Goal: Transaction & Acquisition: Purchase product/service

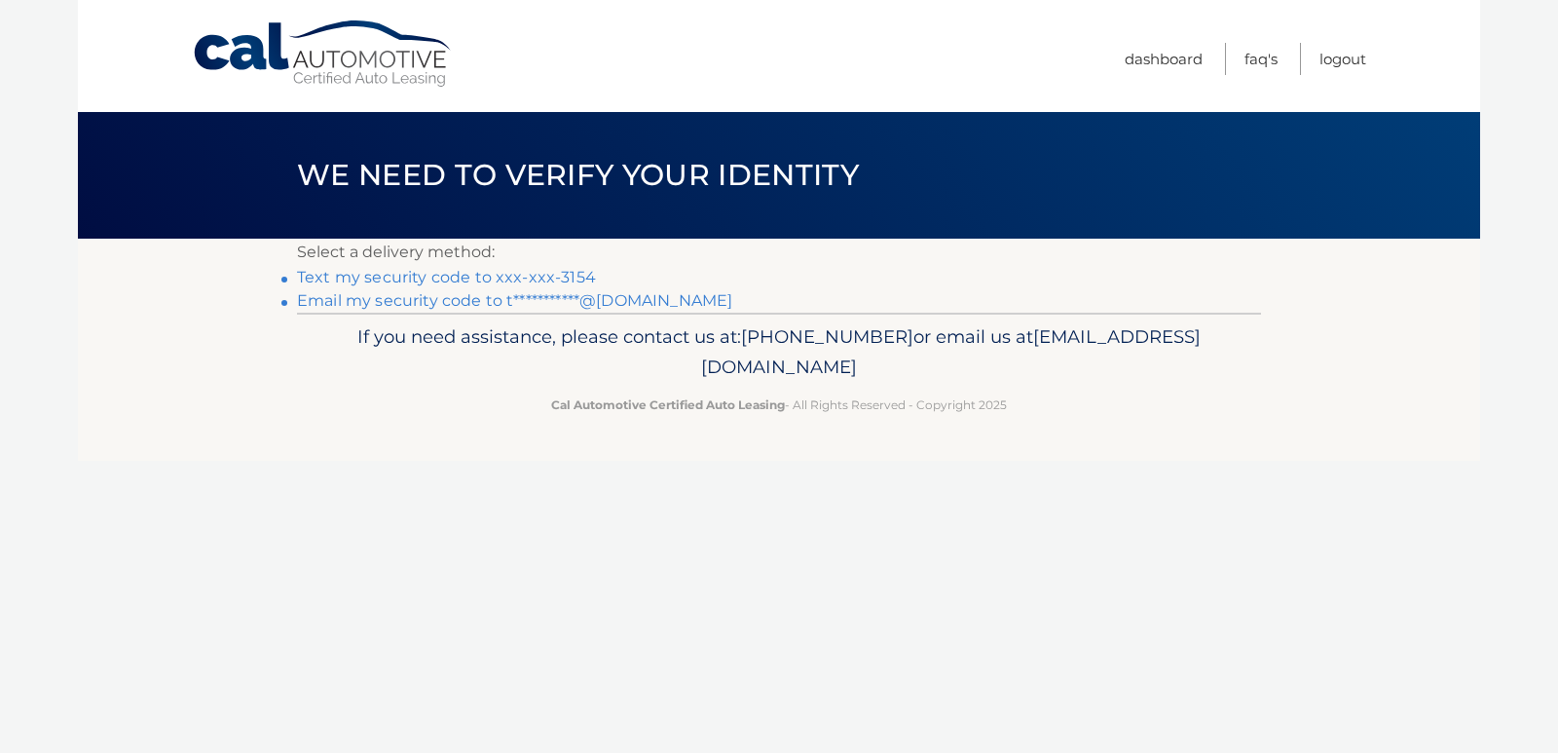
click at [509, 298] on link "**********" at bounding box center [514, 300] width 435 height 19
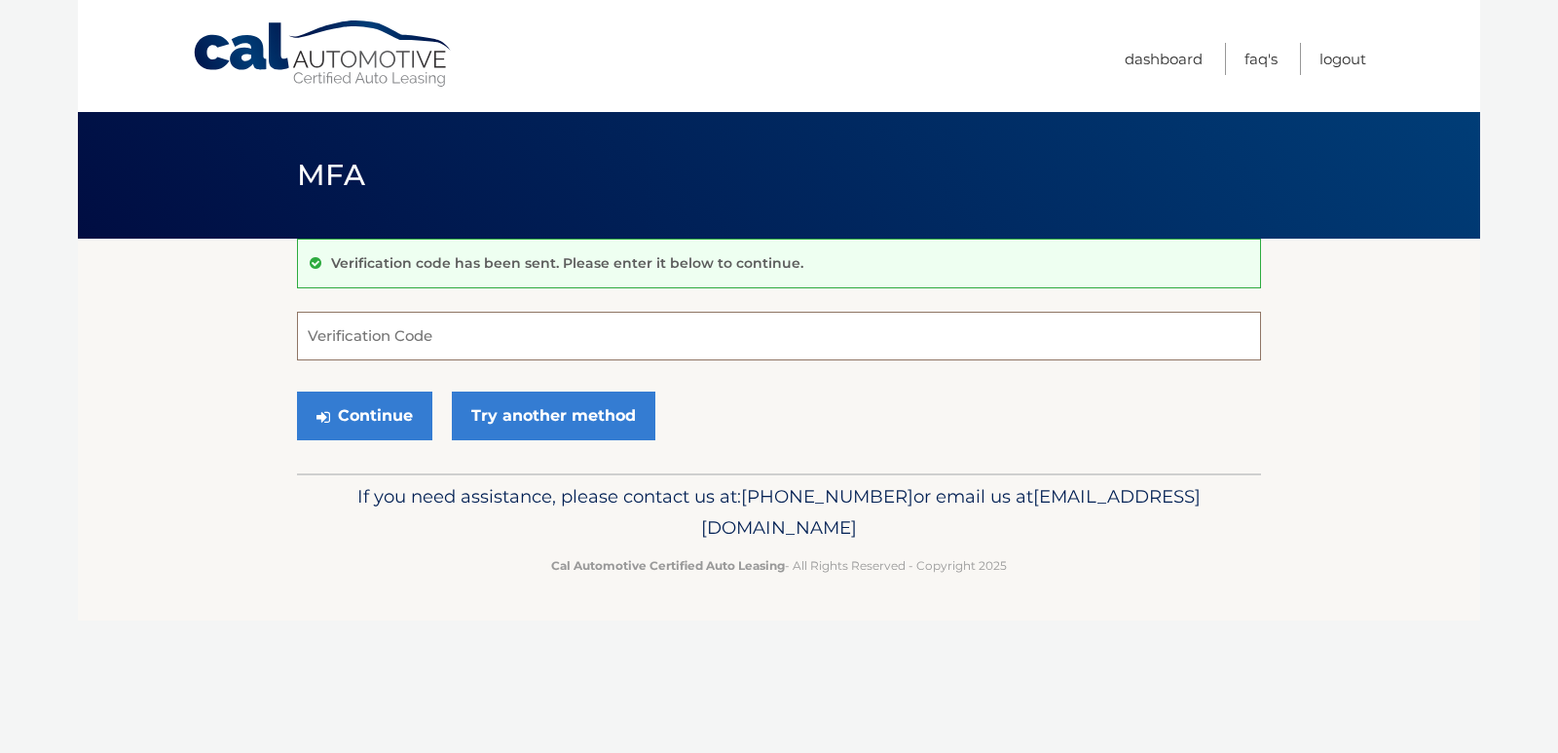
click at [550, 343] on input "Verification Code" at bounding box center [779, 336] width 964 height 49
paste input "405586"
drag, startPoint x: 358, startPoint y: 419, endPoint x: 380, endPoint y: 422, distance: 21.6
click at [359, 419] on button "Continue" at bounding box center [364, 415] width 135 height 49
click at [441, 339] on input "405586" at bounding box center [779, 336] width 964 height 49
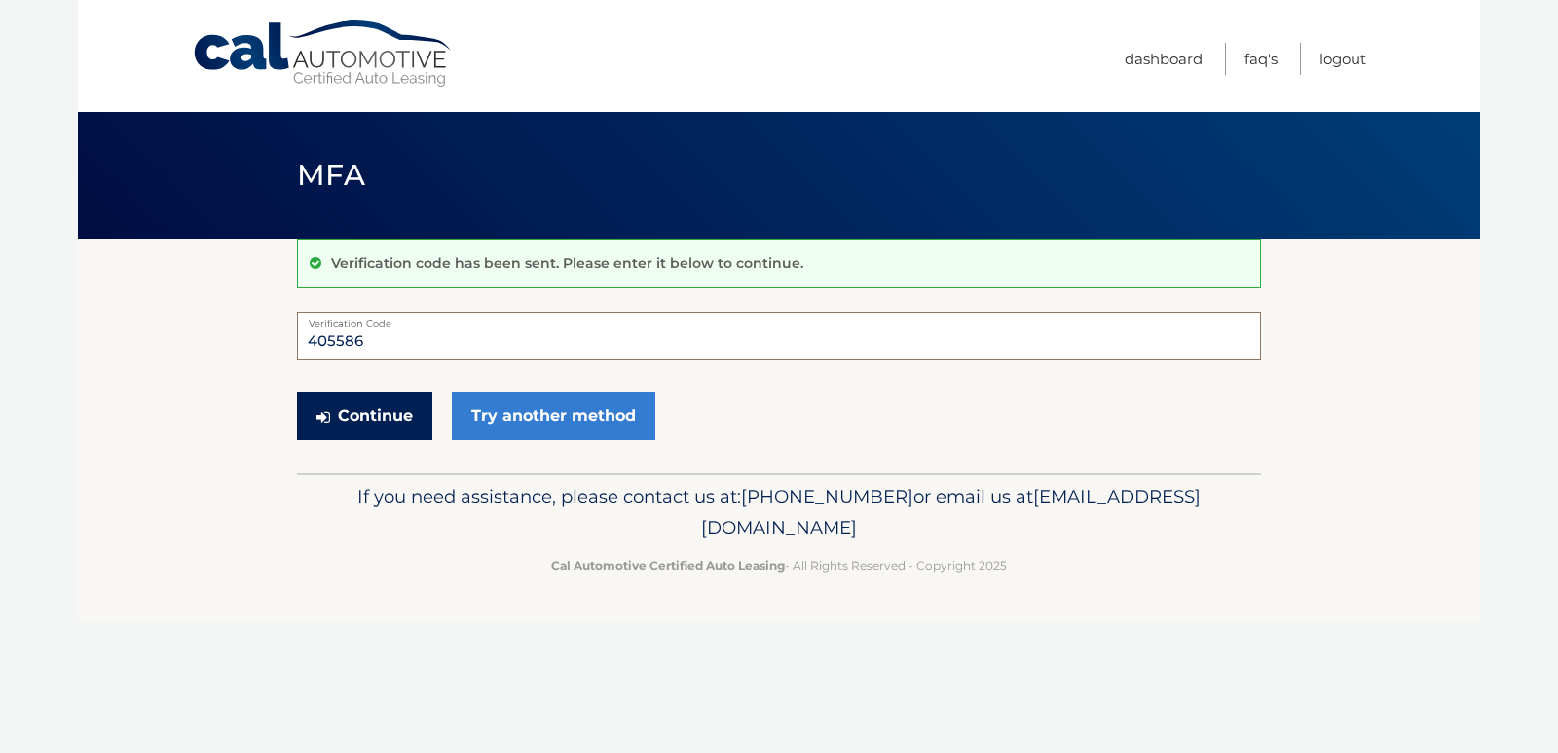
type input "405586"
click at [378, 418] on button "Continue" at bounding box center [364, 415] width 135 height 49
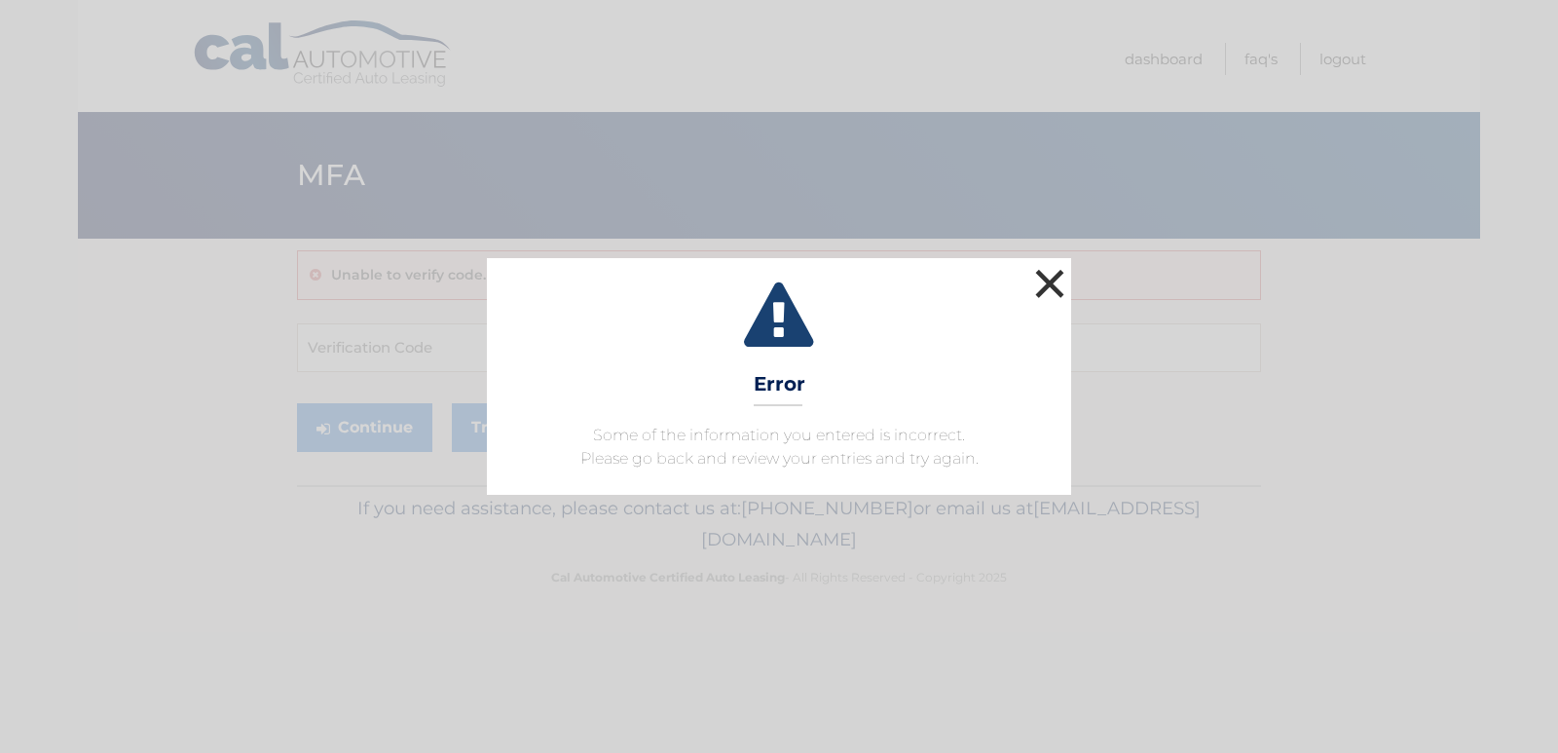
click at [1051, 280] on button "×" at bounding box center [1049, 283] width 39 height 39
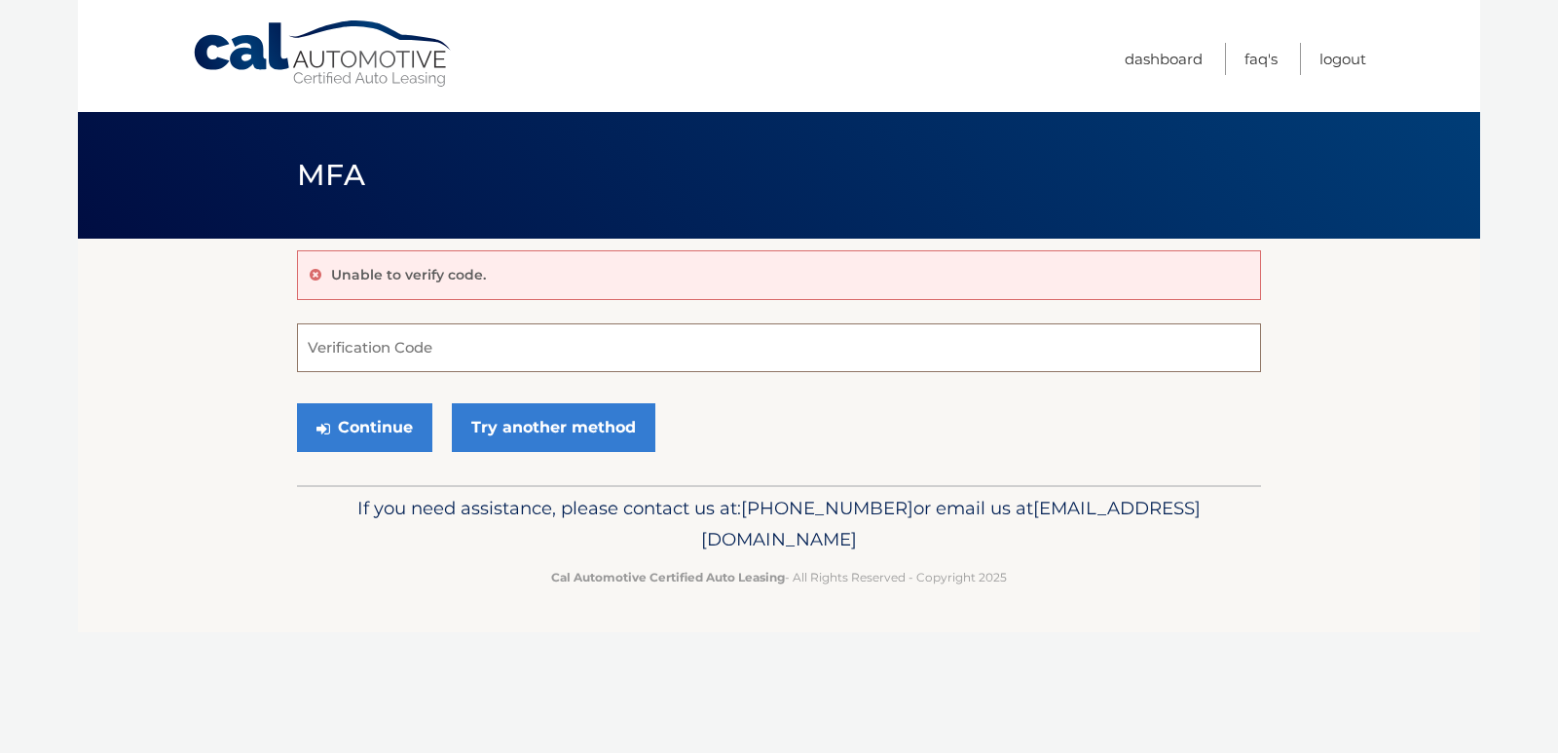
click at [332, 352] on input "Verification Code" at bounding box center [779, 347] width 964 height 49
click at [331, 337] on input "Verification Code" at bounding box center [779, 347] width 964 height 49
type input "405586"
click at [421, 427] on button "Continue" at bounding box center [364, 427] width 135 height 49
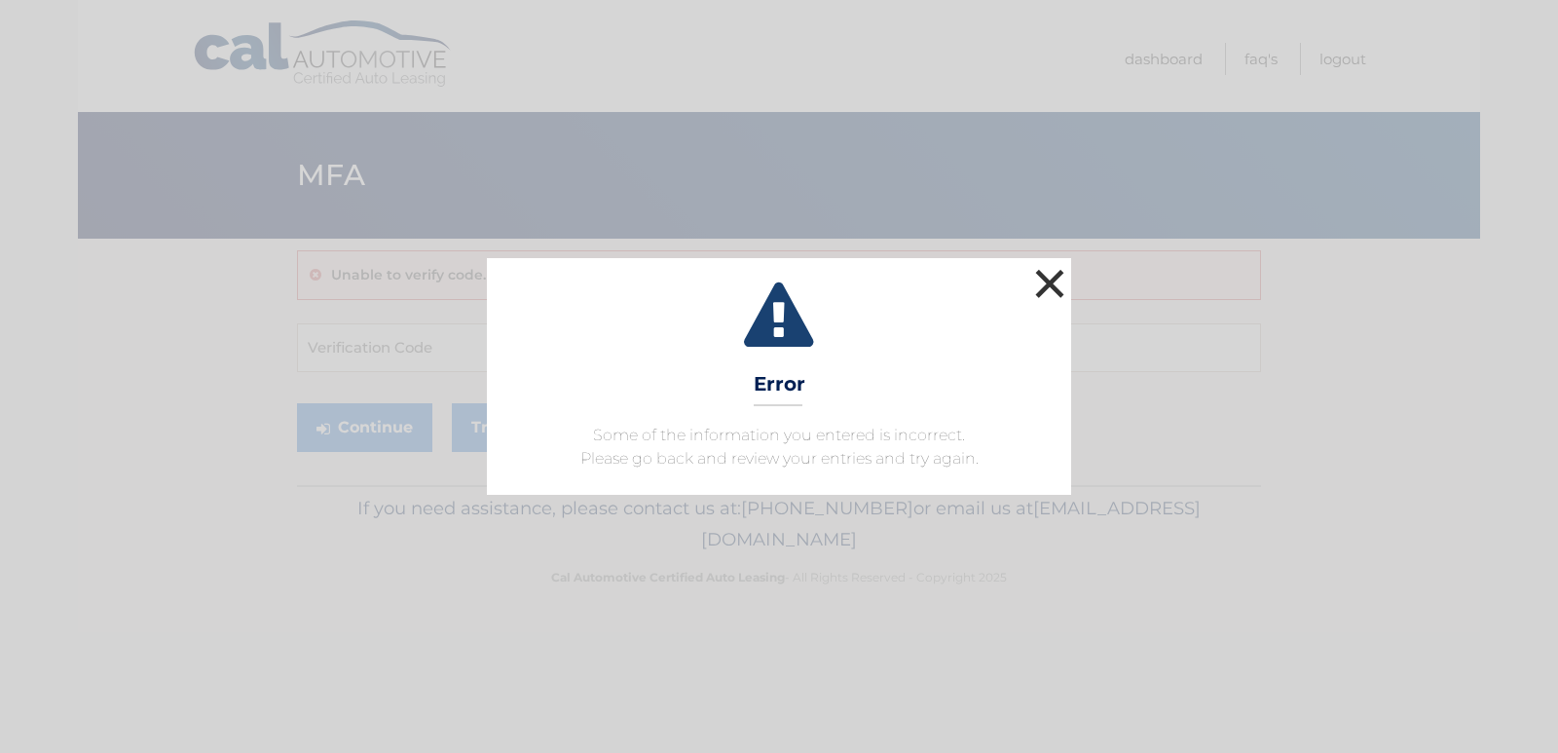
click at [1052, 277] on button "×" at bounding box center [1049, 283] width 39 height 39
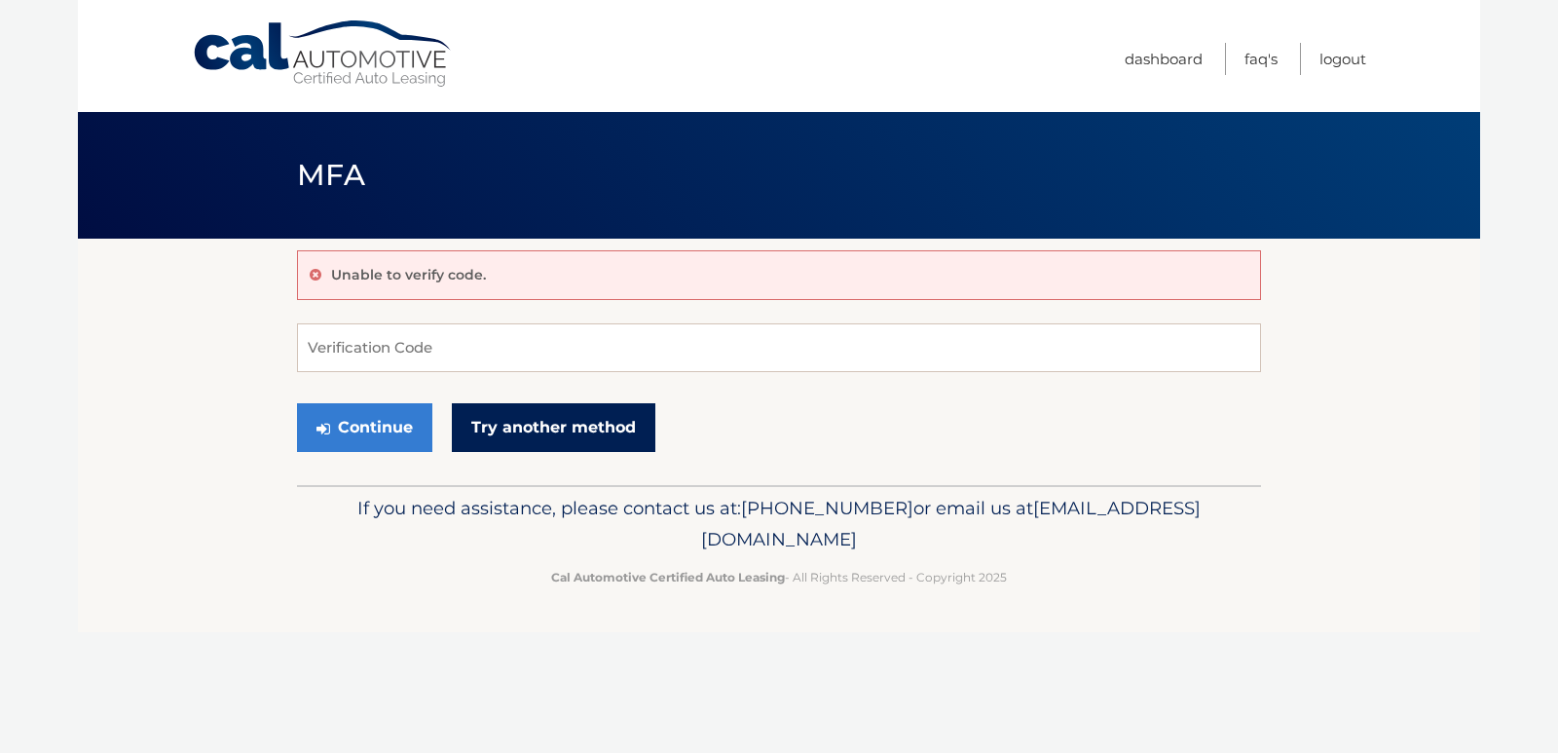
click at [600, 434] on link "Try another method" at bounding box center [554, 427] width 204 height 49
click at [462, 349] on input "Verification Code" at bounding box center [779, 347] width 964 height 49
paste input "822504"
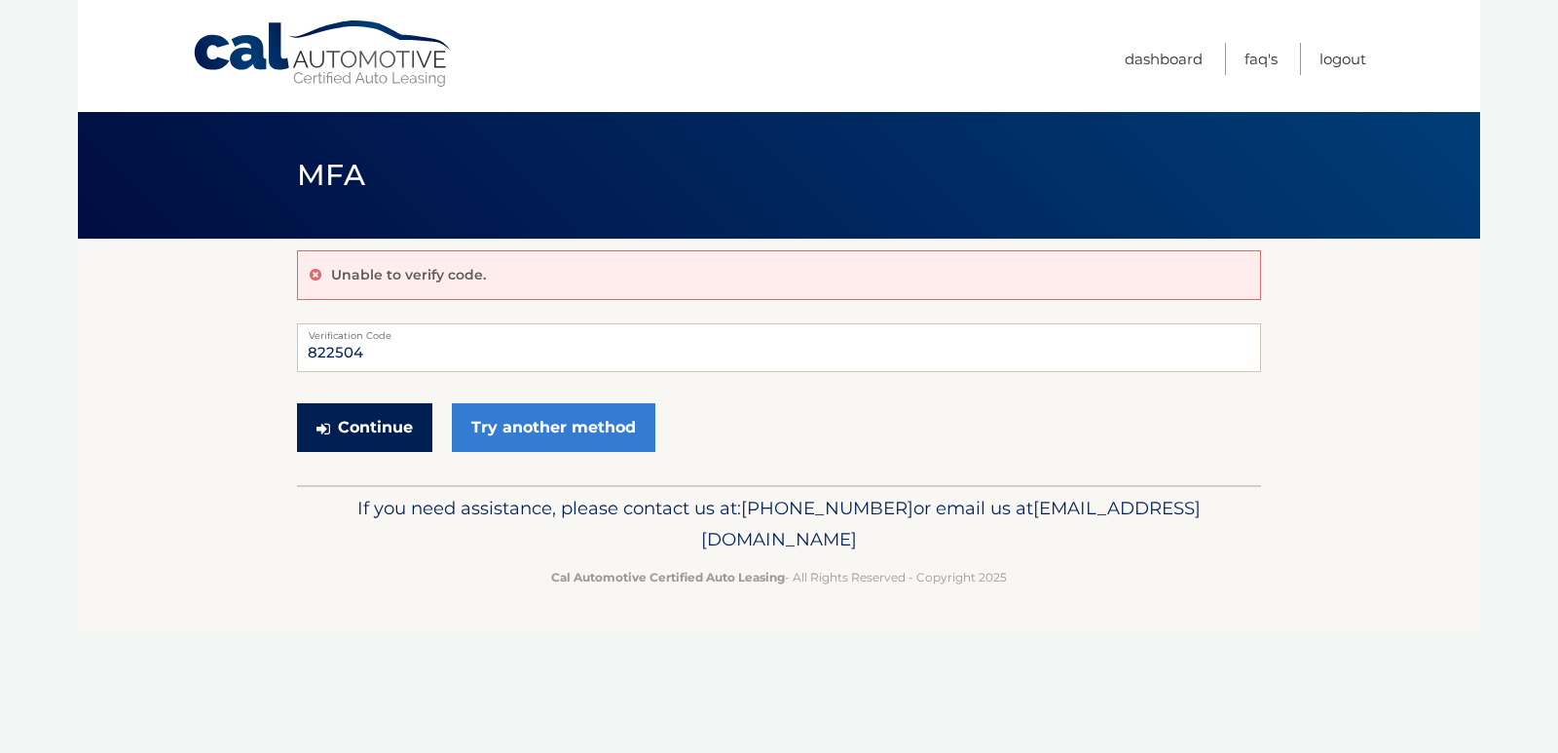
click at [373, 428] on button "Continue" at bounding box center [364, 427] width 135 height 49
click at [396, 356] on input "822504" at bounding box center [779, 347] width 964 height 49
type input "822504"
click at [378, 430] on button "Continue" at bounding box center [364, 427] width 135 height 49
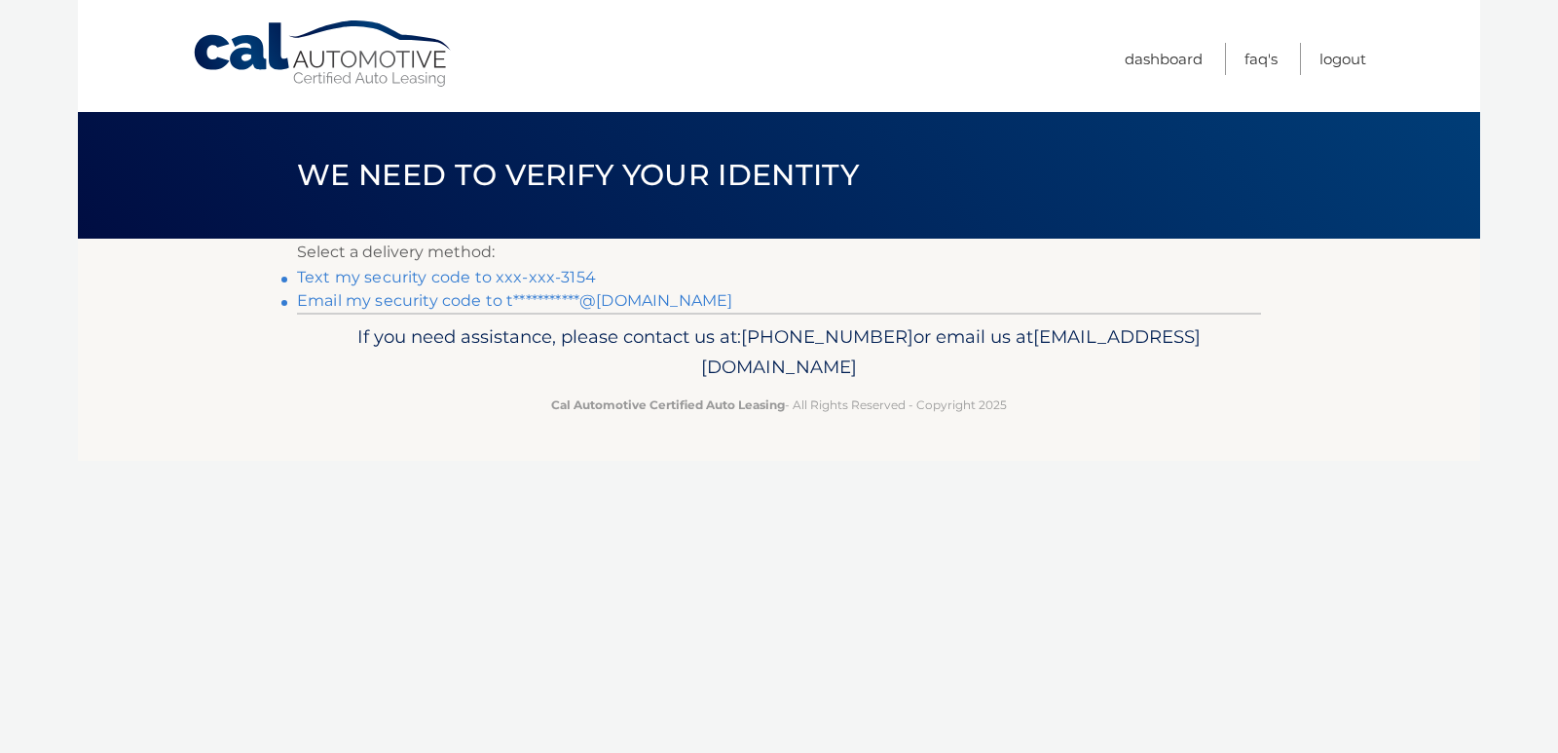
click at [456, 304] on link "**********" at bounding box center [514, 300] width 435 height 19
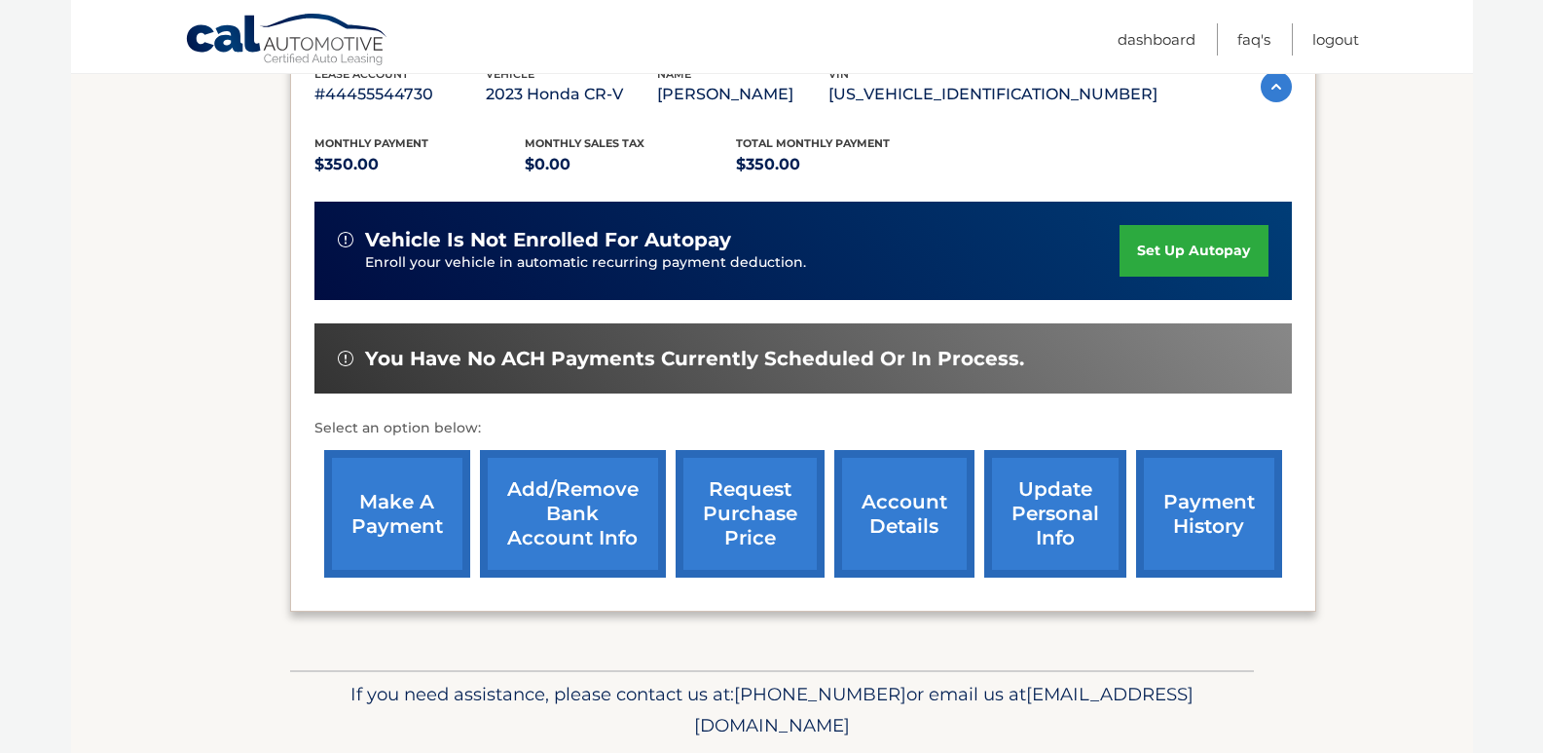
scroll to position [390, 0]
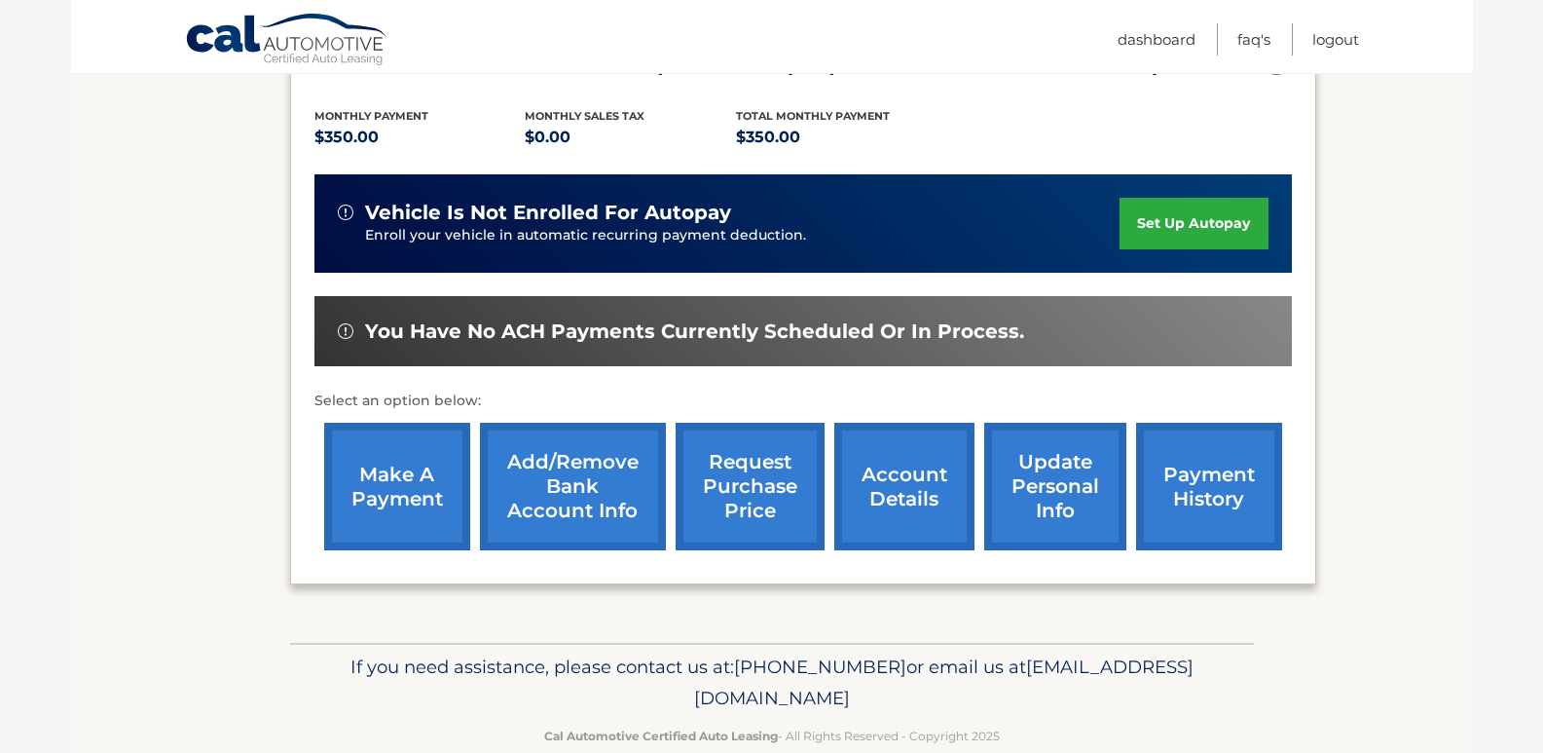
click at [401, 485] on link "make a payment" at bounding box center [397, 487] width 146 height 128
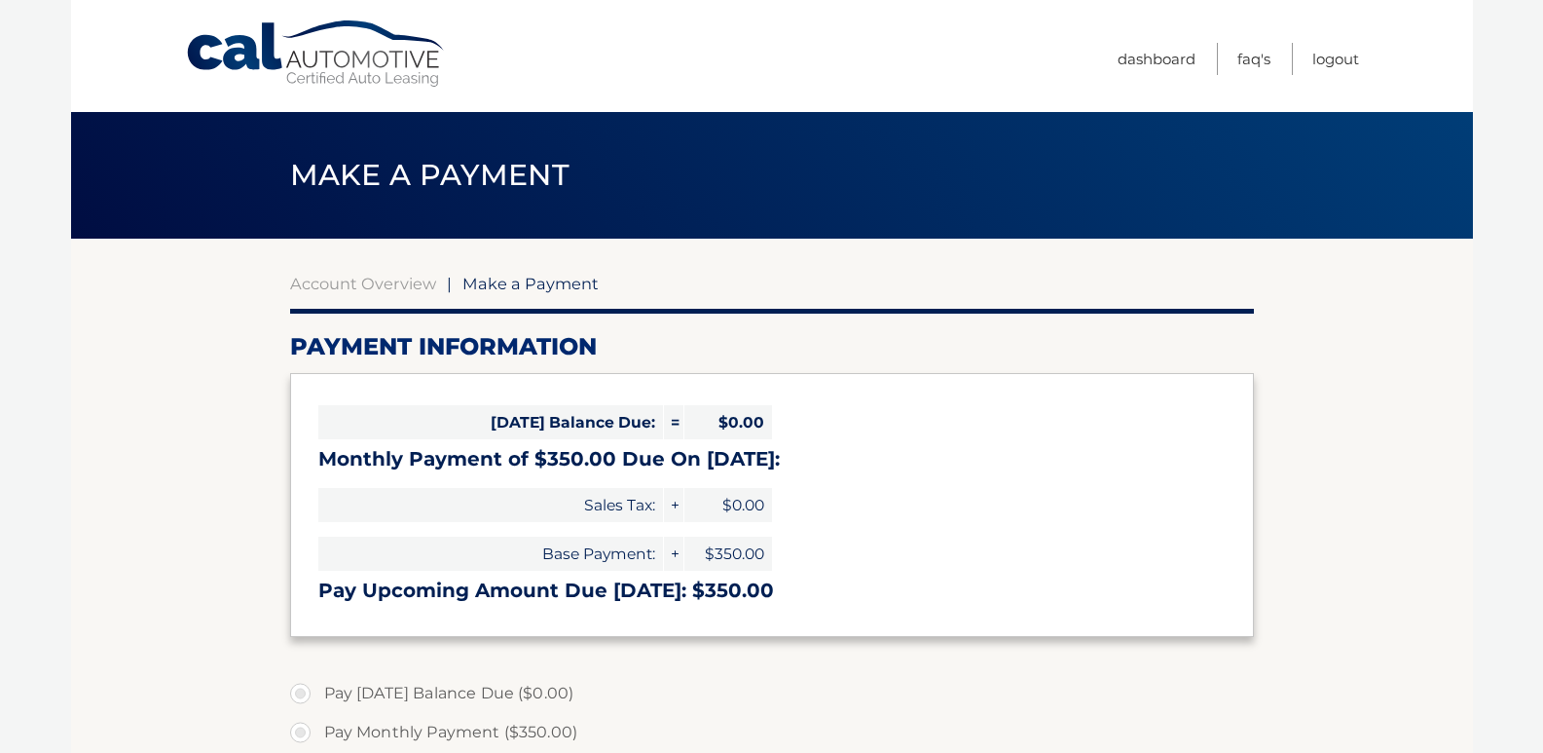
select select "MTgwODQ3ZDUtMjU5NC00NjFhLThmMGItNGFmOTEyYzczNDBm"
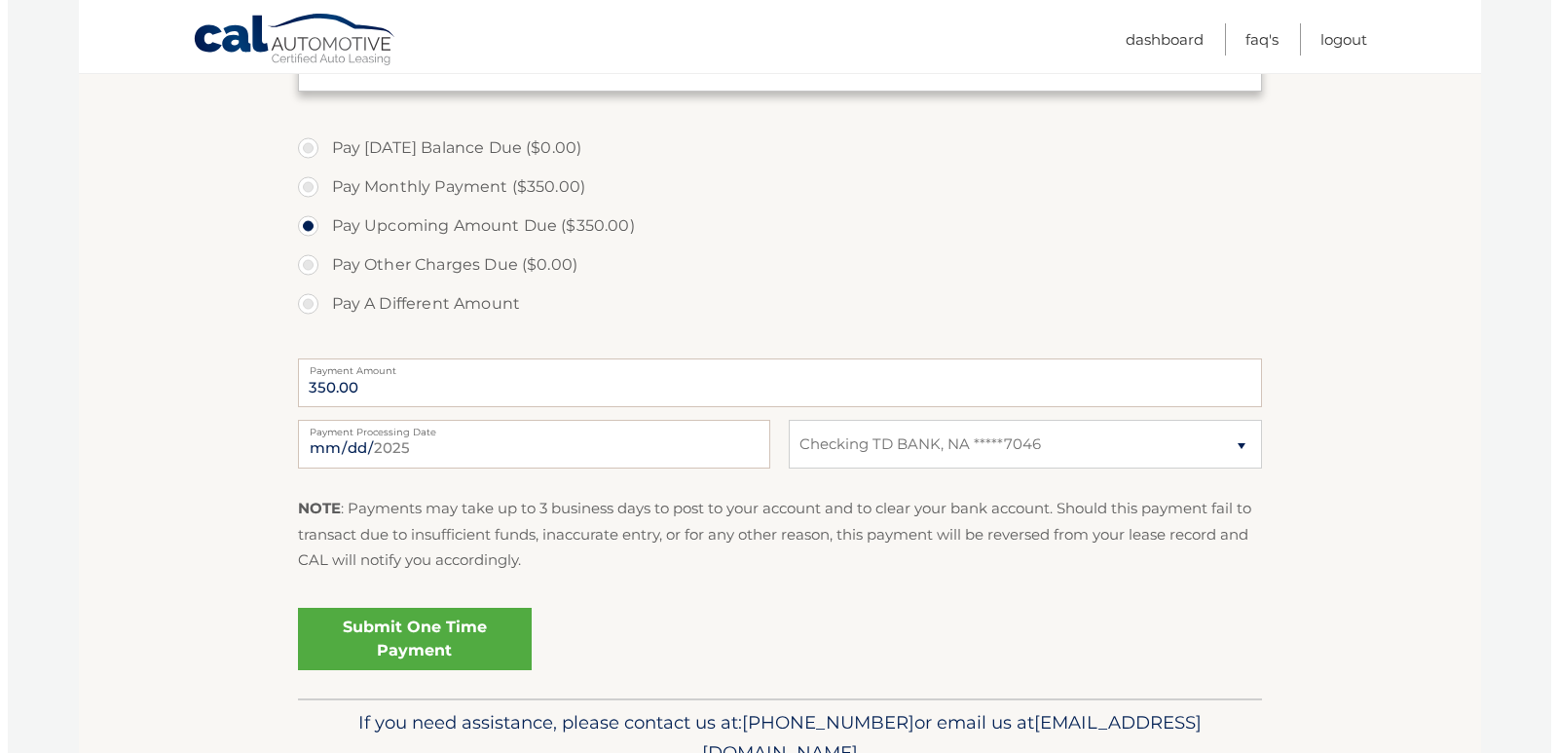
scroll to position [584, 0]
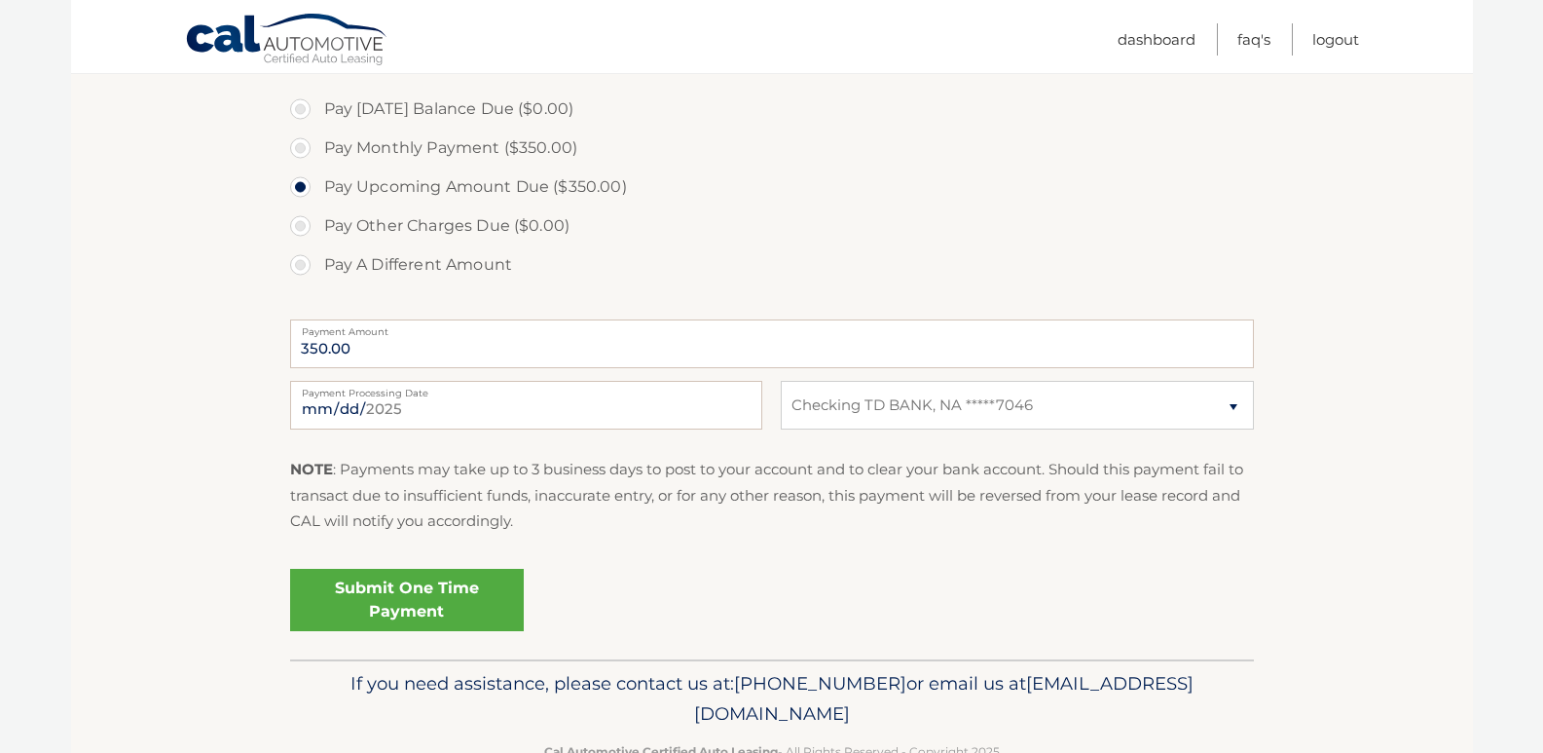
click at [425, 595] on link "Submit One Time Payment" at bounding box center [407, 600] width 234 height 62
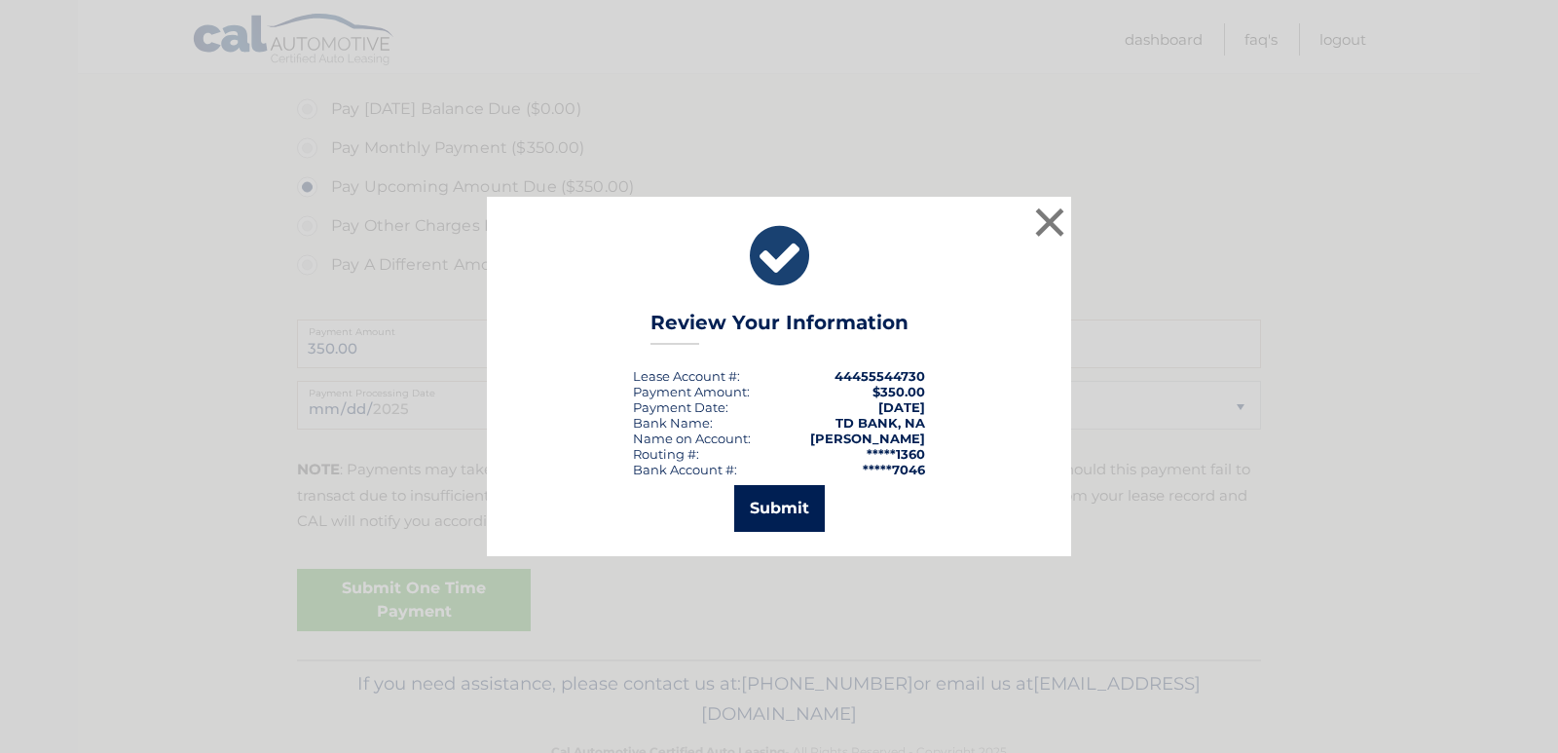
click at [780, 506] on button "Submit" at bounding box center [779, 508] width 91 height 47
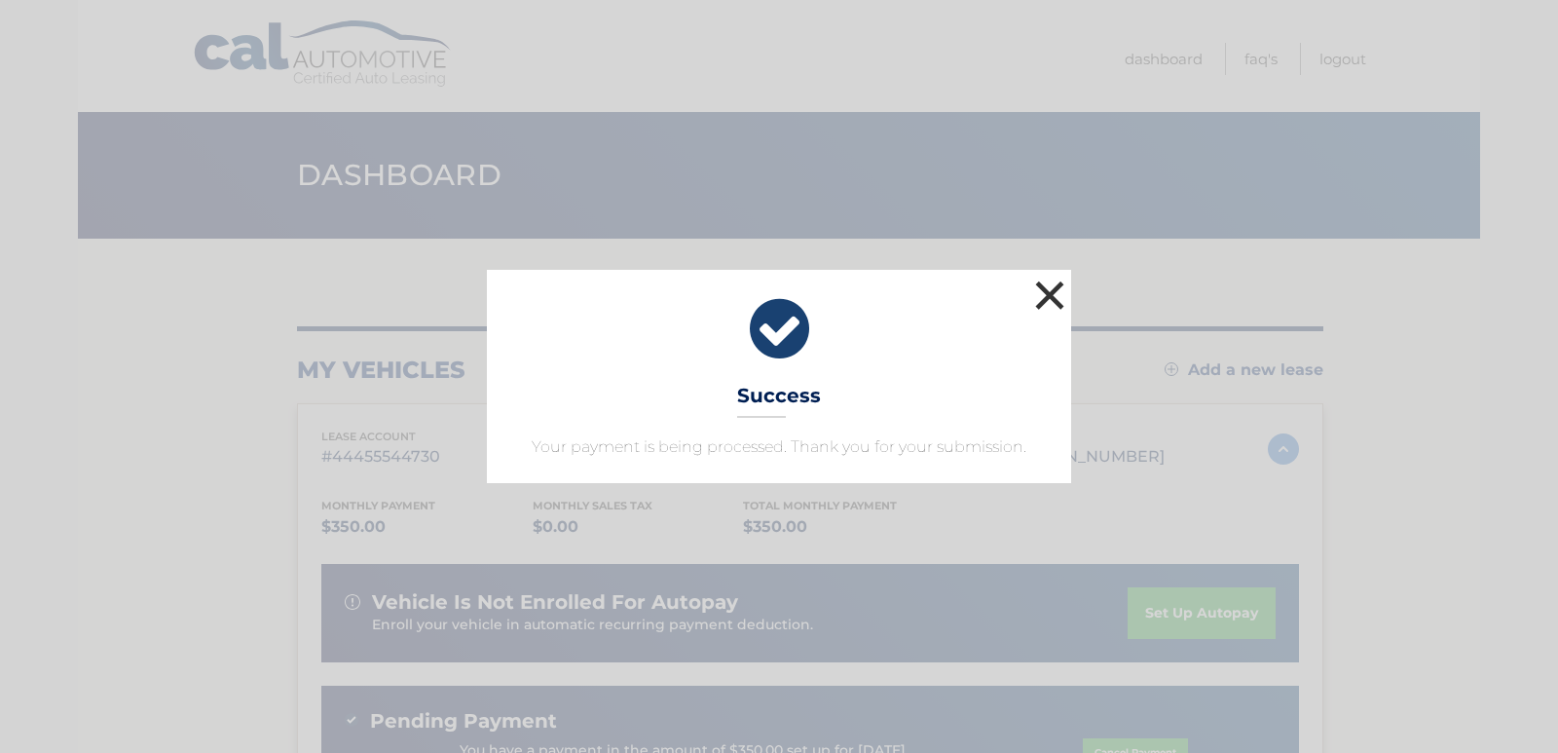
click at [1044, 297] on button "×" at bounding box center [1049, 295] width 39 height 39
